Goal: Manage account settings

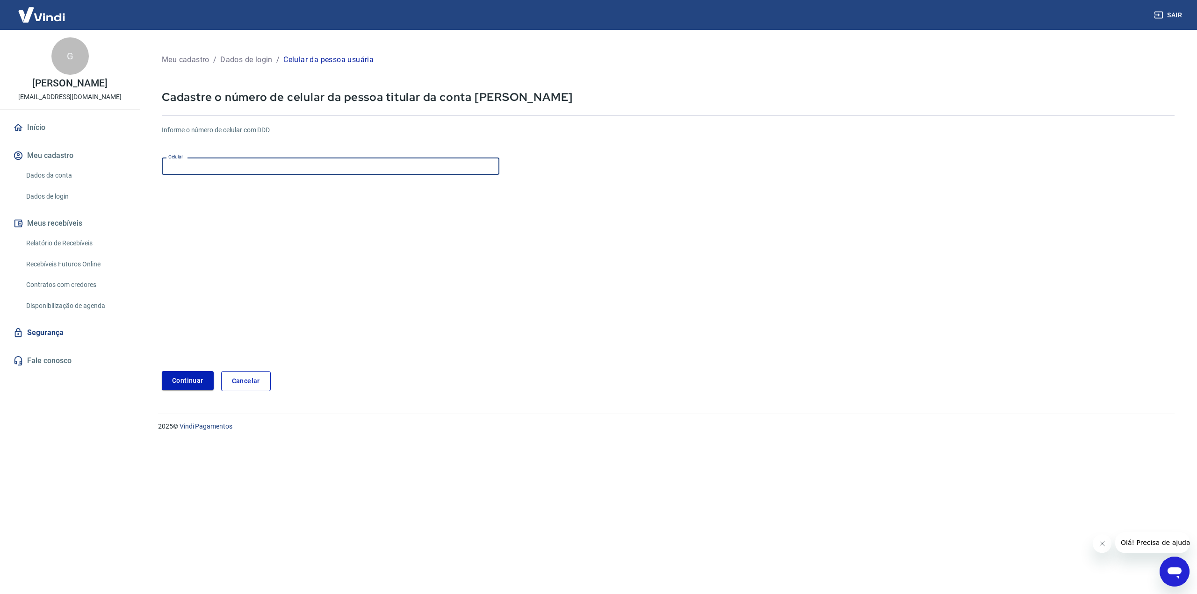
click at [227, 166] on input "Celular" at bounding box center [331, 166] width 338 height 17
type input "[PHONE_NUMBER]"
click at [181, 381] on button "Continuar" at bounding box center [188, 380] width 52 height 19
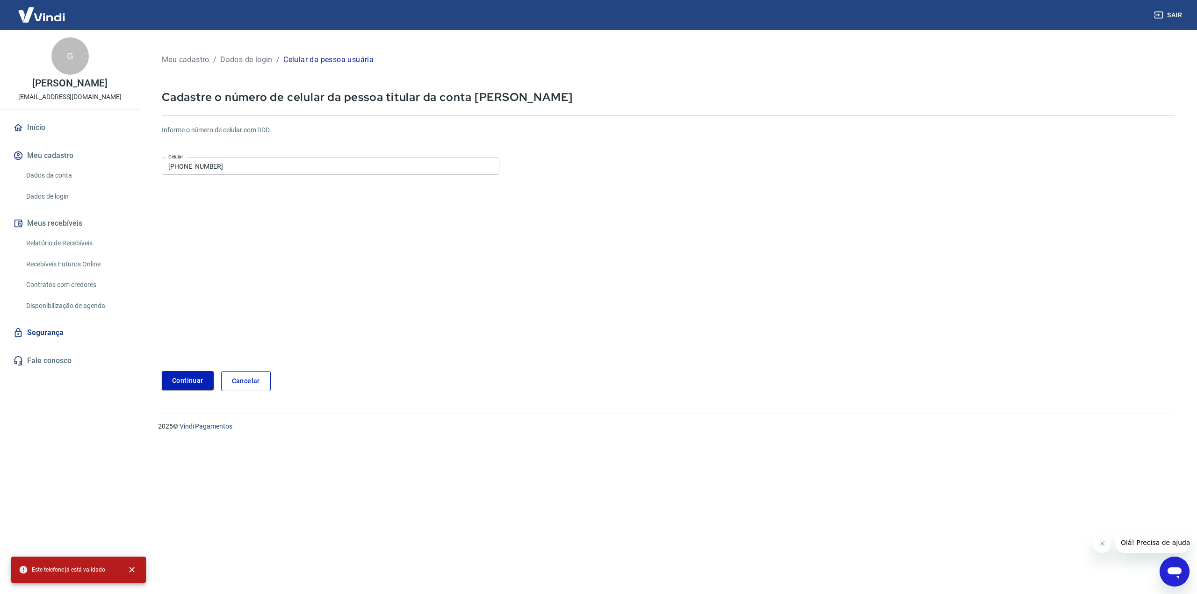
drag, startPoint x: 241, startPoint y: 370, endPoint x: 186, endPoint y: 337, distance: 64.4
click at [241, 370] on form "Informe o número de celular com DDD Celular [PHONE_NUMBER] Celular Continuar Ca…" at bounding box center [668, 254] width 1013 height 273
click at [37, 175] on link "Dados da conta" at bounding box center [75, 175] width 106 height 19
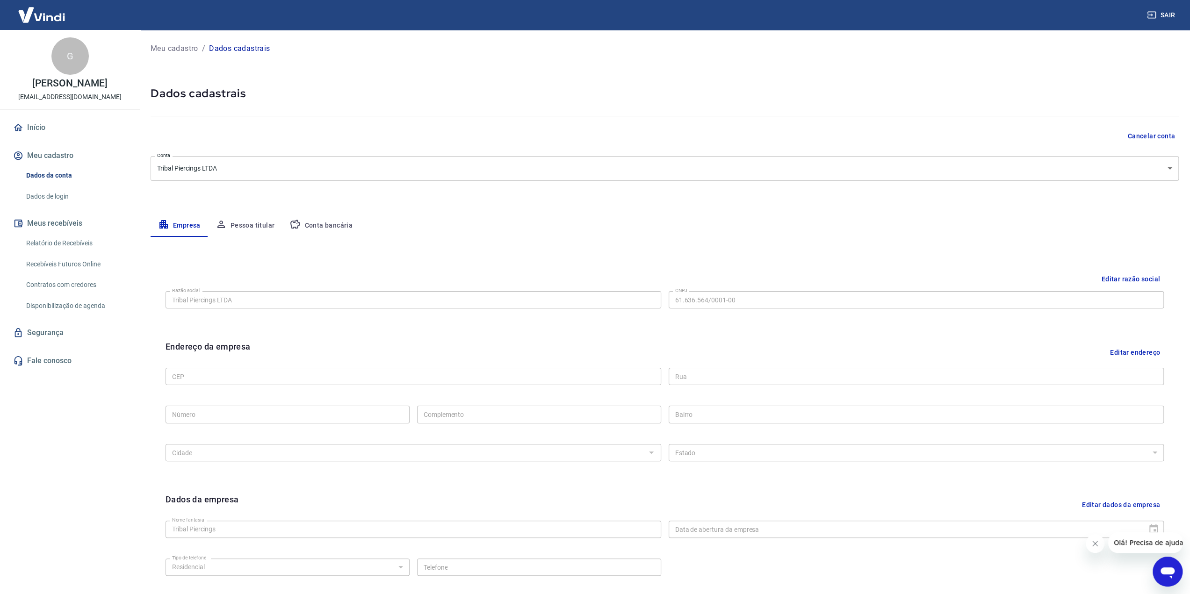
click at [971, 52] on div "Meu cadastro / Dados cadastrais" at bounding box center [665, 48] width 1028 height 15
click at [496, 73] on div "Meu cadastro / Dados cadastrais Dados cadastrais Cancelar conta Conta Tribal Pi…" at bounding box center [664, 332] width 1050 height 604
drag, startPoint x: 438, startPoint y: 47, endPoint x: 447, endPoint y: 32, distance: 17.2
click at [438, 47] on div "Meu cadastro / Dados cadastrais" at bounding box center [665, 48] width 1028 height 15
